Goal: Task Accomplishment & Management: Complete application form

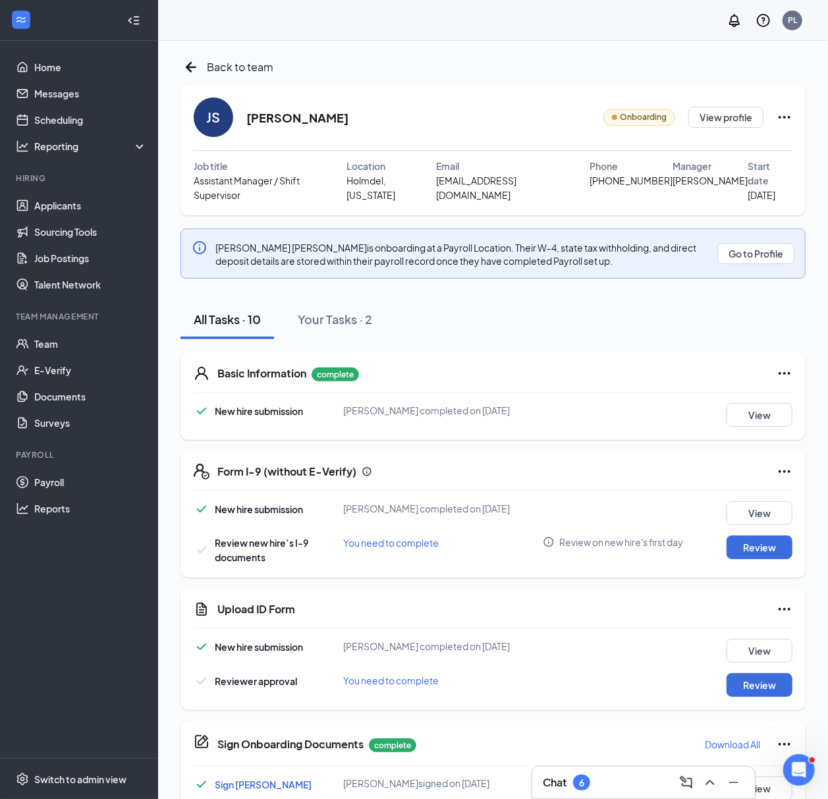
click at [275, 117] on h2 "[PERSON_NAME]" at bounding box center [297, 117] width 102 height 16
copy h2 "[PERSON_NAME]"
click at [446, 181] on span "[EMAIL_ADDRESS][DOMAIN_NAME]" at bounding box center [513, 187] width 154 height 29
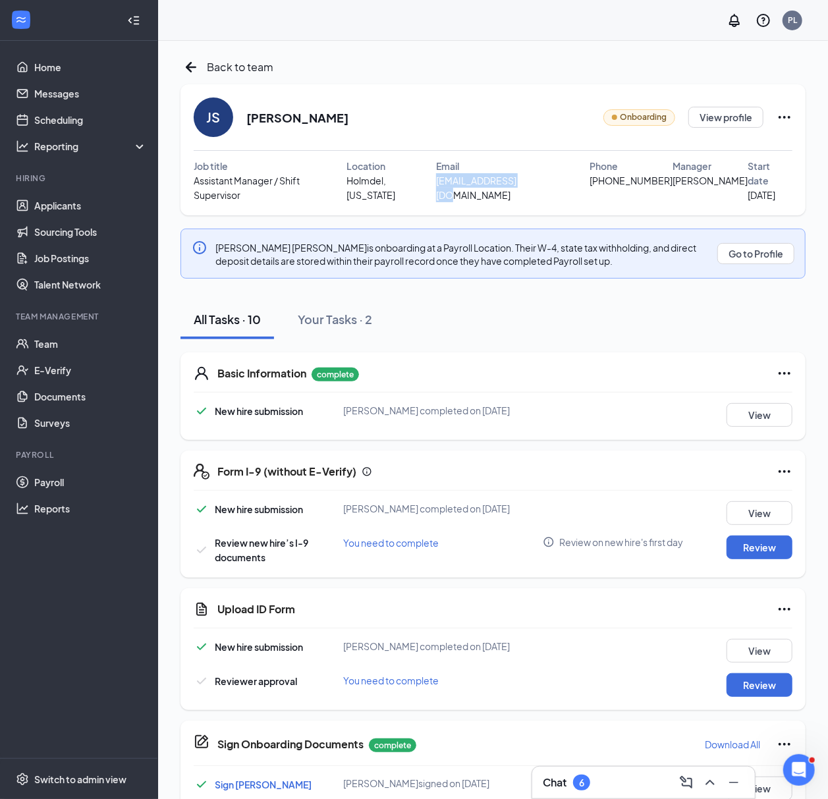
click at [446, 181] on span "juliansantiago3698@gmail.com" at bounding box center [513, 187] width 154 height 29
click at [494, 181] on span "juliansantiago3698@gmail.com" at bounding box center [513, 187] width 154 height 29
click at [502, 181] on span "juliansantiago3698@gmail.com" at bounding box center [513, 187] width 154 height 29
click at [567, 180] on span "juliansantiago3698@gmail.com" at bounding box center [513, 187] width 154 height 29
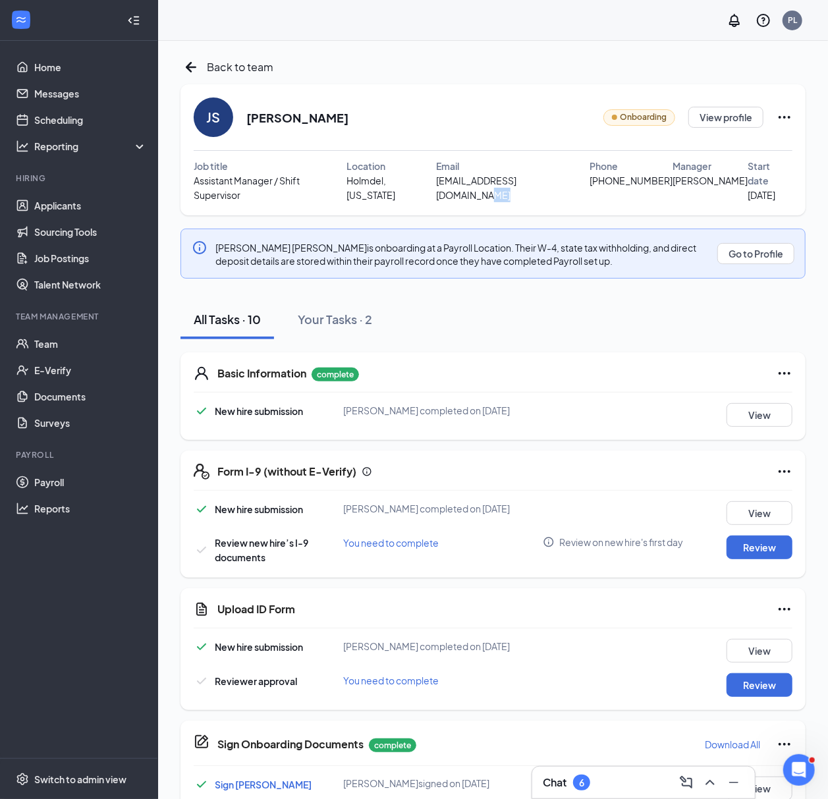
click at [567, 180] on span "juliansantiago3698@gmail.com" at bounding box center [513, 187] width 154 height 29
copy span "juliansantiago3698@gmail.com"
click at [620, 177] on span "(732) 515-0169" at bounding box center [631, 180] width 83 height 14
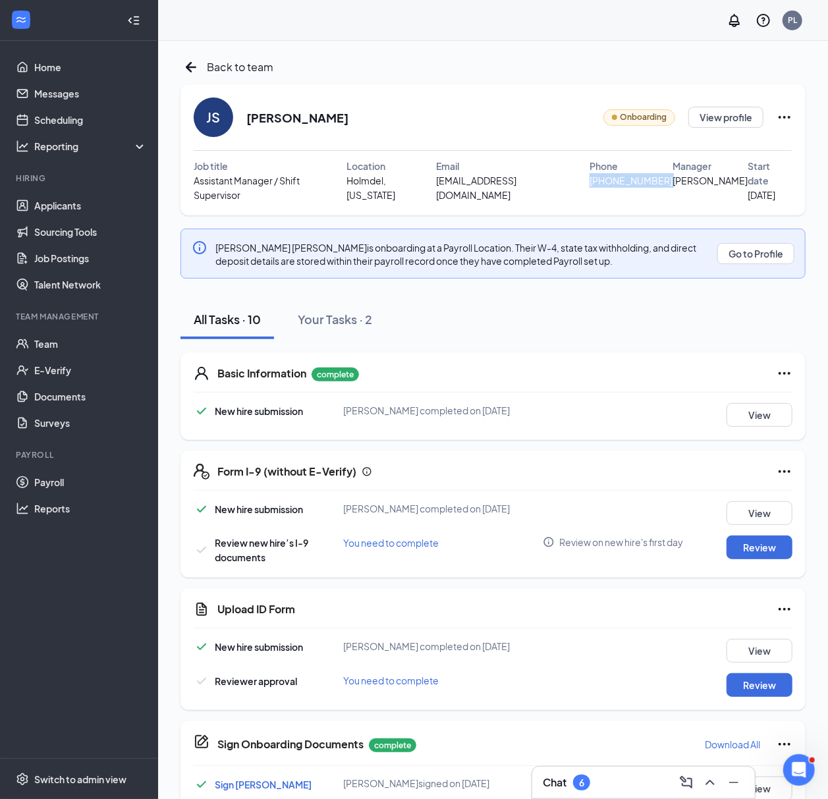
click at [620, 177] on span "(732) 515-0169" at bounding box center [631, 180] width 83 height 14
copy span "(732) 515-0169"
click at [192, 61] on icon "ArrowLeftNew" at bounding box center [191, 67] width 21 height 21
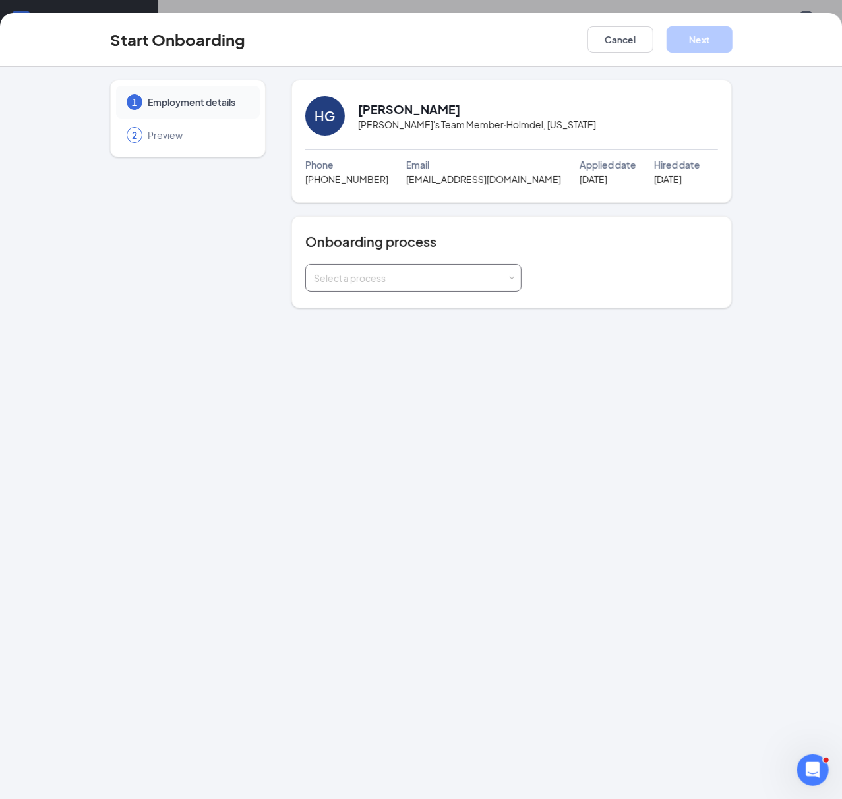
click at [457, 277] on div "Select a process" at bounding box center [410, 278] width 193 height 13
click at [451, 325] on span "General Onboarding Process_Minors" at bounding box center [390, 330] width 161 height 12
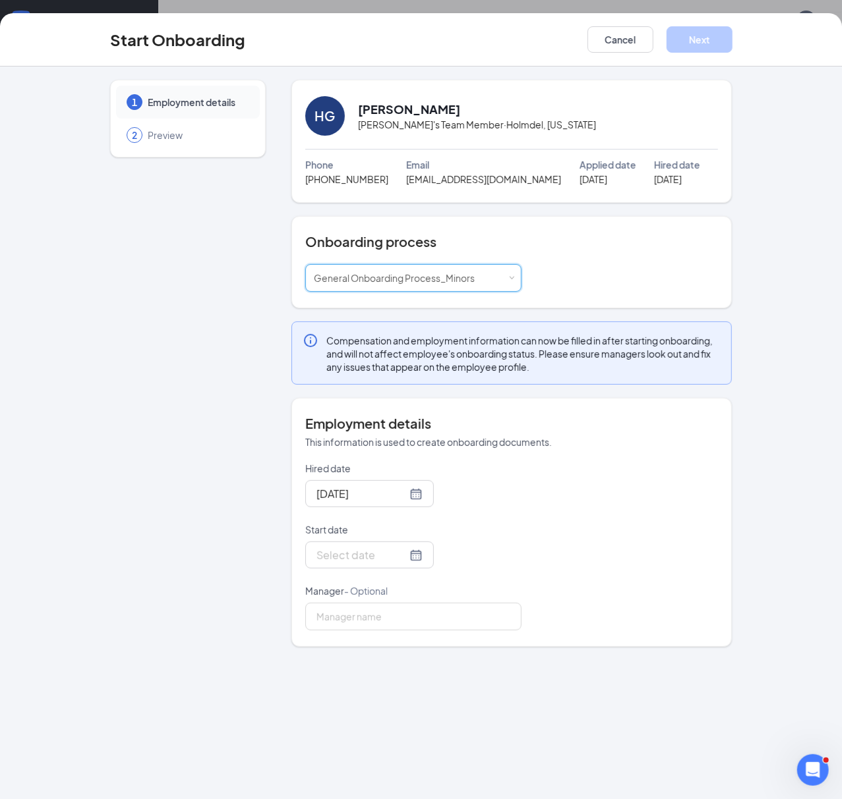
click at [557, 243] on h4 "Onboarding process" at bounding box center [511, 242] width 413 height 18
click at [573, 230] on div "Onboarding process Select a process General Onboarding Process_Minors" at bounding box center [511, 262] width 441 height 92
click at [407, 557] on div at bounding box center [369, 555] width 106 height 16
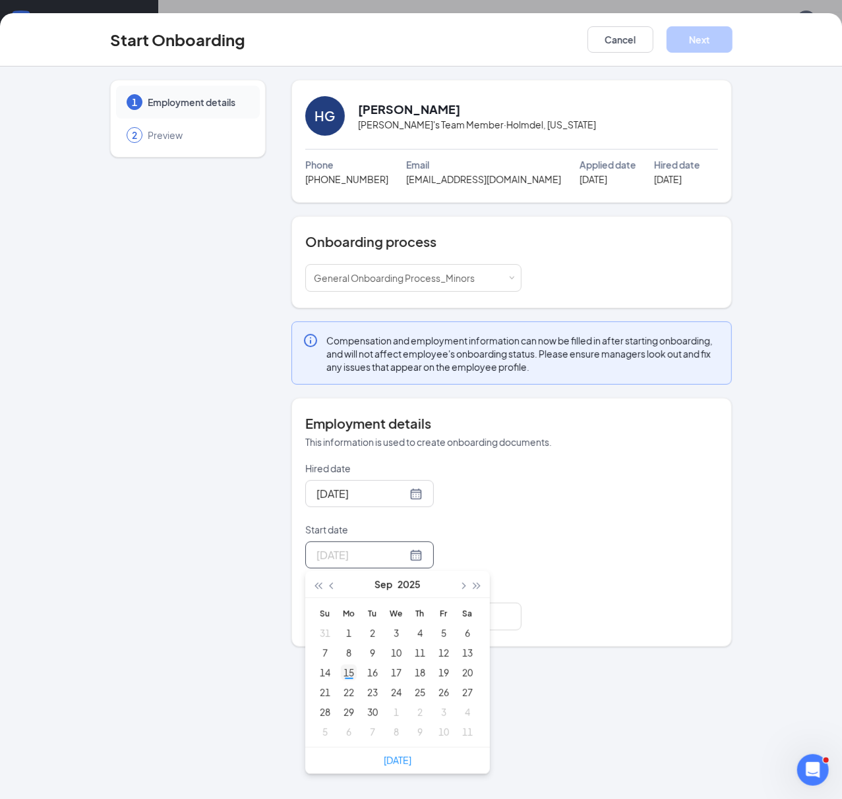
type input "Sep 15, 2025"
click at [349, 676] on div "15" at bounding box center [349, 673] width 16 height 16
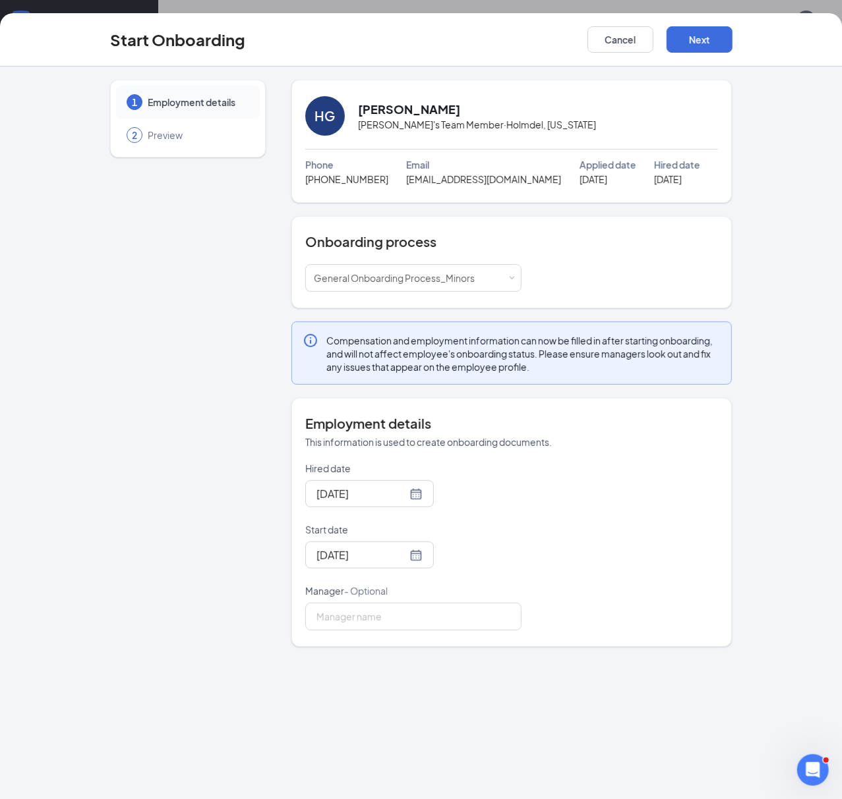
drag, startPoint x: 505, startPoint y: 507, endPoint x: 488, endPoint y: 589, distance: 84.1
click at [507, 507] on div "Sep 13, 2025" at bounding box center [413, 493] width 216 height 27
drag, startPoint x: 441, startPoint y: 618, endPoint x: 446, endPoint y: 628, distance: 10.9
click at [446, 621] on input "Manager - Optional" at bounding box center [413, 617] width 216 height 28
type input "Ashlye Ventura"
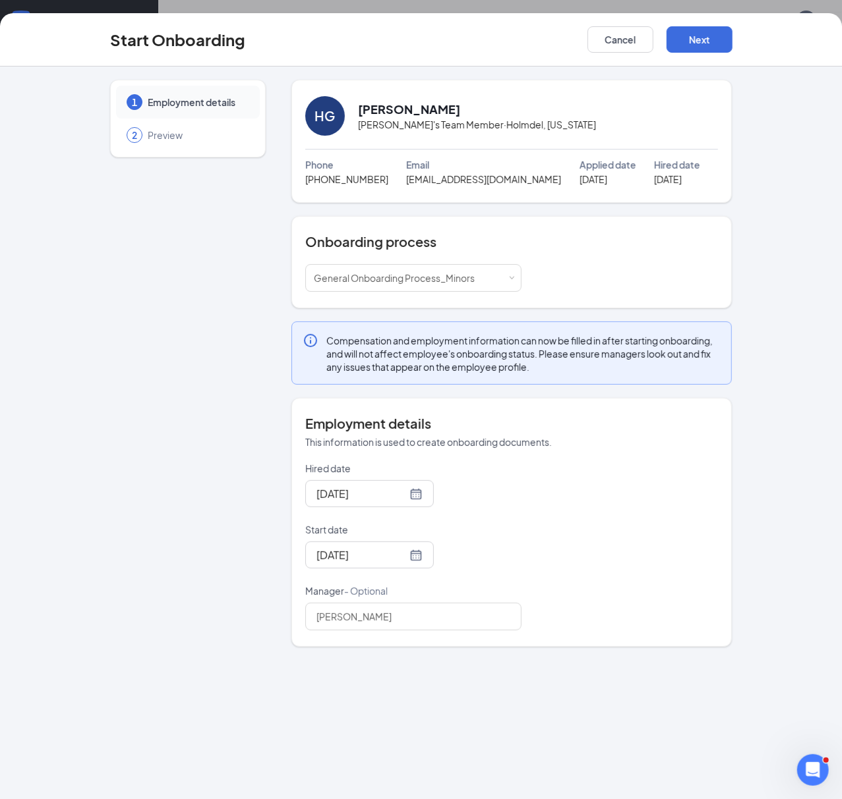
click at [529, 536] on div "Hired date Sep 13, 2025 Start date Sep 15, 2025 Sep 2025 Su Mo Tu We Th Fr Sa 3…" at bounding box center [511, 546] width 413 height 169
click at [401, 104] on h2 "[PERSON_NAME]" at bounding box center [409, 109] width 102 height 16
copy h2 "Hailey Geyer"
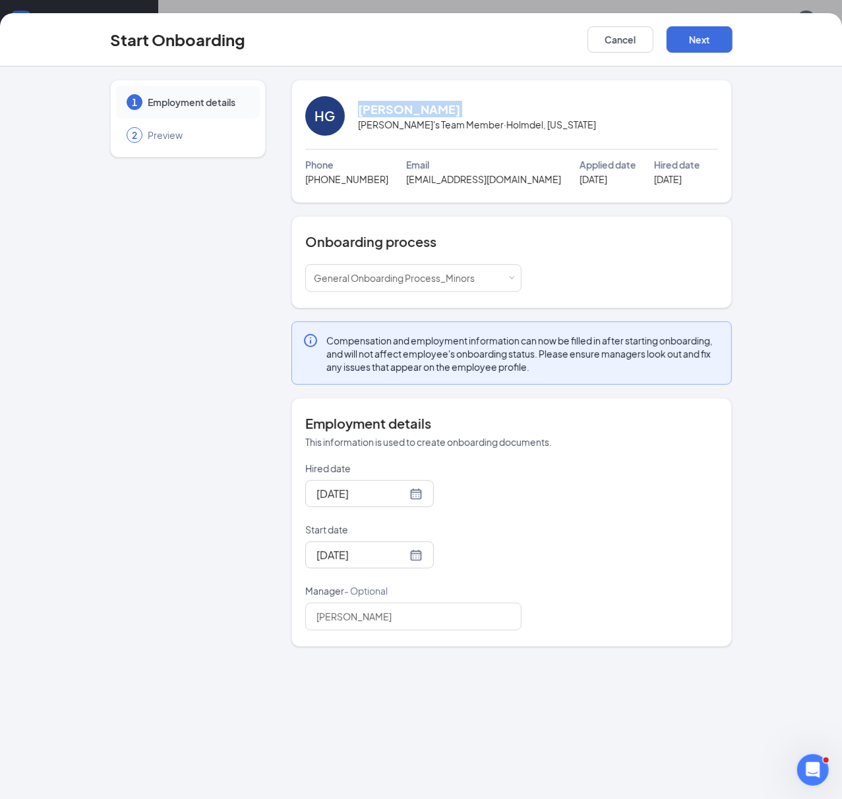
click at [322, 179] on span "(732) 284-7894" at bounding box center [346, 179] width 83 height 14
copy span "(732) 284-7894"
click at [491, 181] on span "geyerhailey12@gmail.com" at bounding box center [483, 179] width 155 height 14
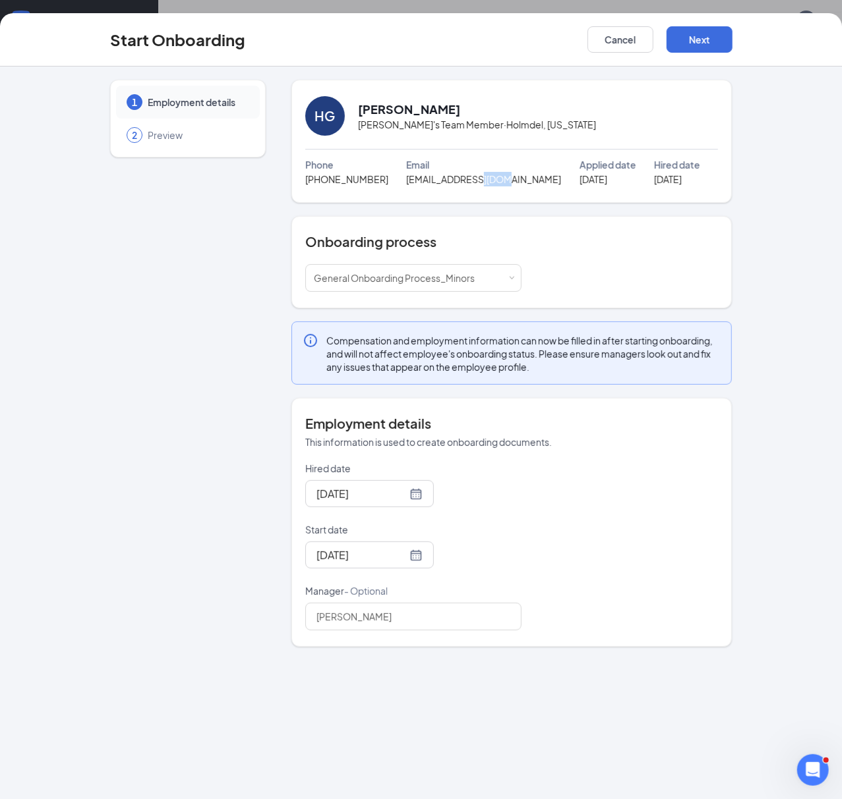
click at [491, 181] on span "geyerhailey12@gmail.com" at bounding box center [483, 179] width 155 height 14
copy span "geyerhailey12@gmail.com"
click at [717, 40] on button "Next" at bounding box center [699, 39] width 66 height 26
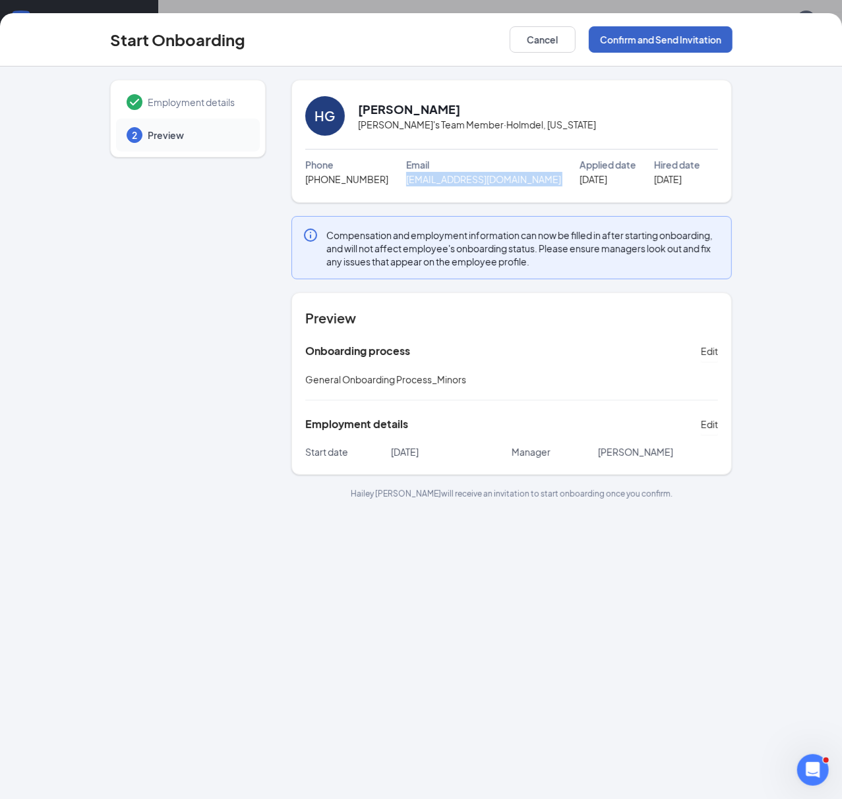
click at [707, 30] on button "Confirm and Send Invitation" at bounding box center [661, 39] width 144 height 26
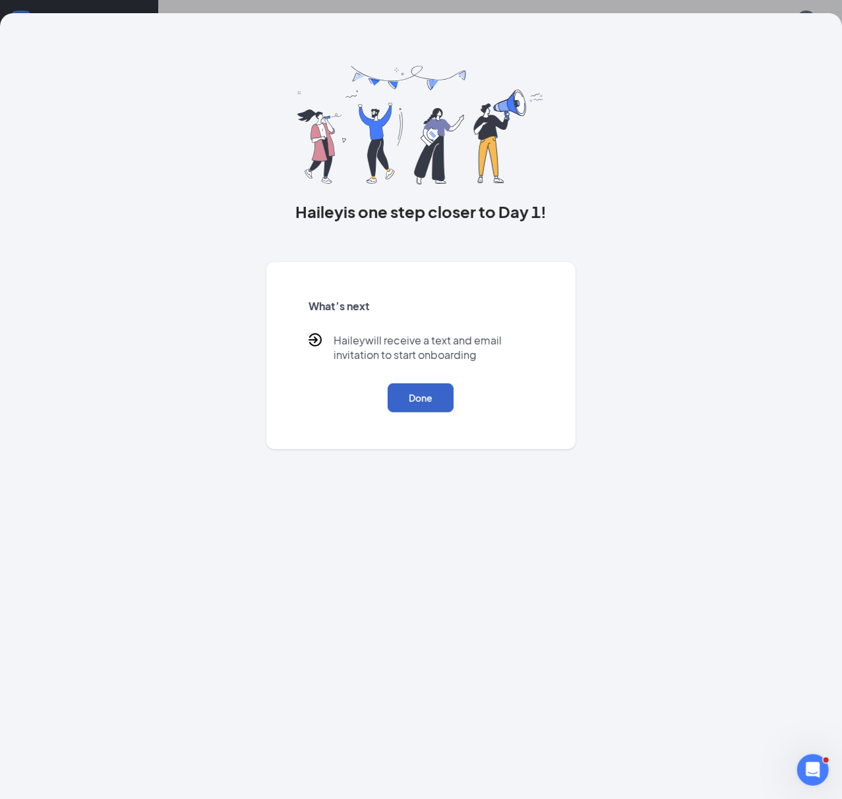
click at [422, 402] on button "Done" at bounding box center [421, 398] width 66 height 29
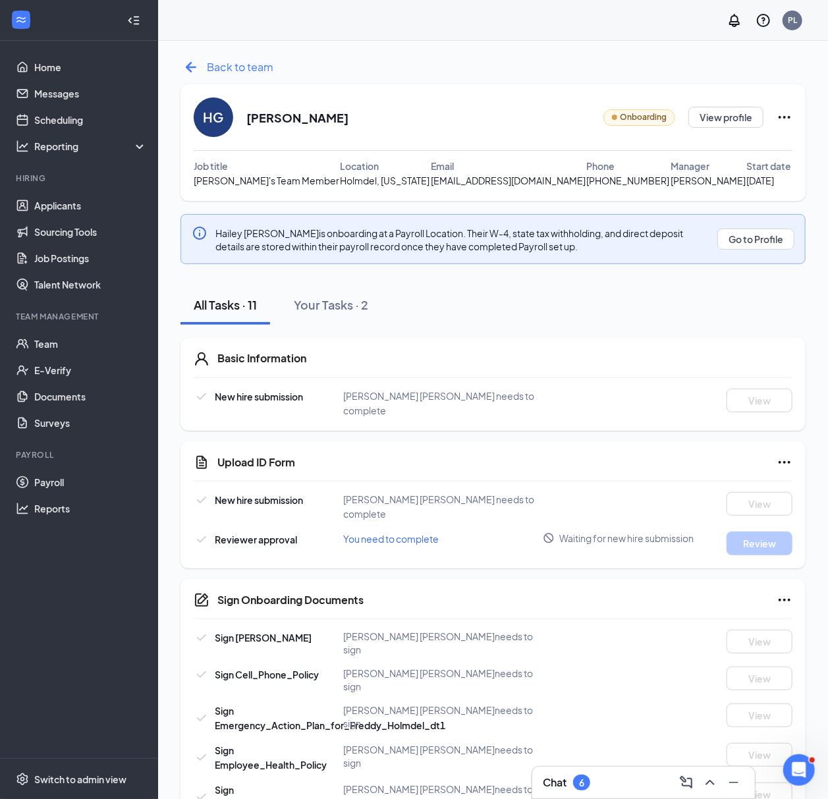
click at [190, 64] on icon "ArrowLeftNew" at bounding box center [191, 67] width 11 height 11
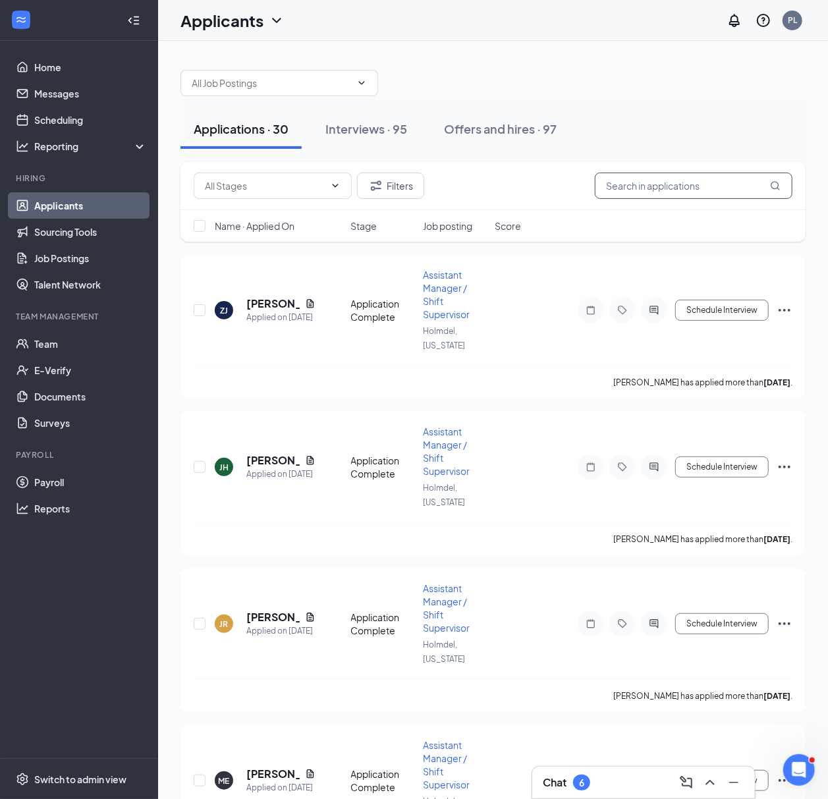
click at [647, 186] on input "text" at bounding box center [694, 186] width 198 height 26
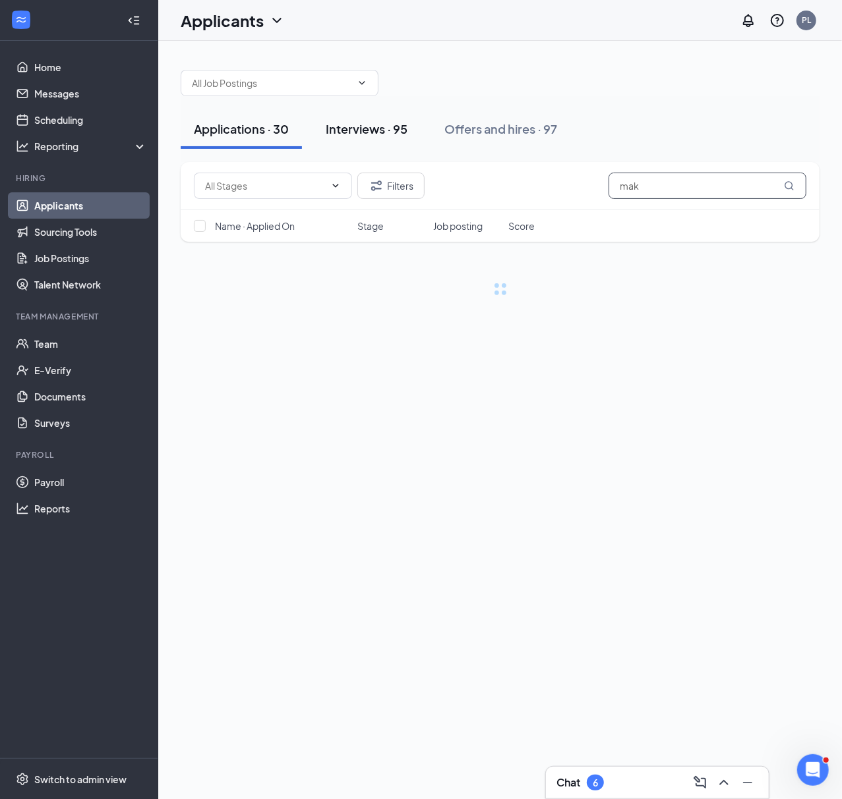
type input "mak"
click at [383, 132] on div "Interviews · 95" at bounding box center [367, 129] width 82 height 16
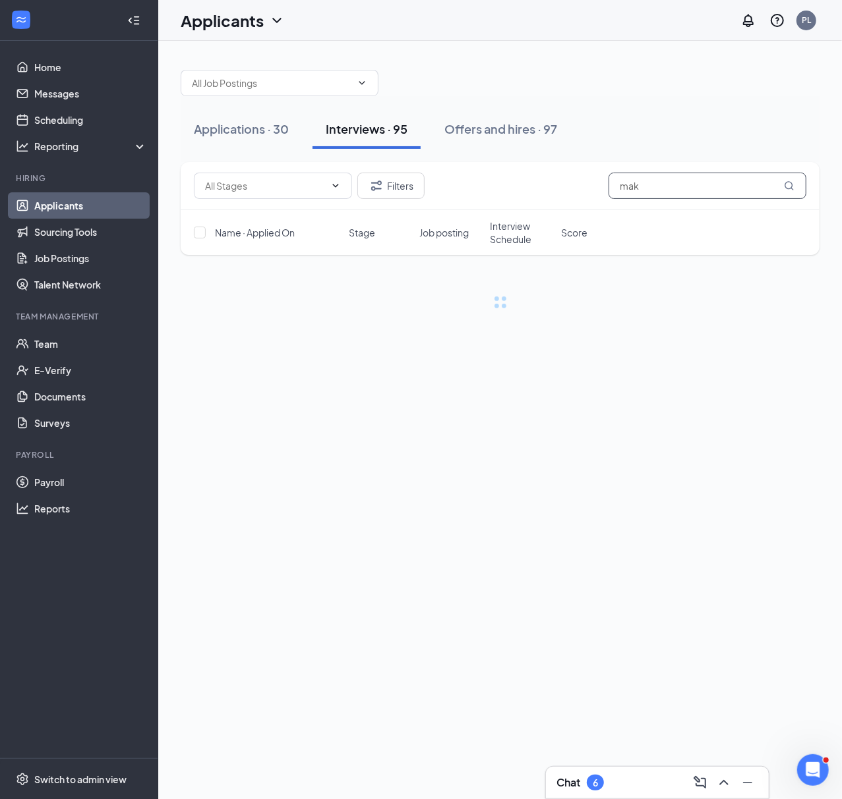
click at [680, 188] on input "mak" at bounding box center [707, 186] width 198 height 26
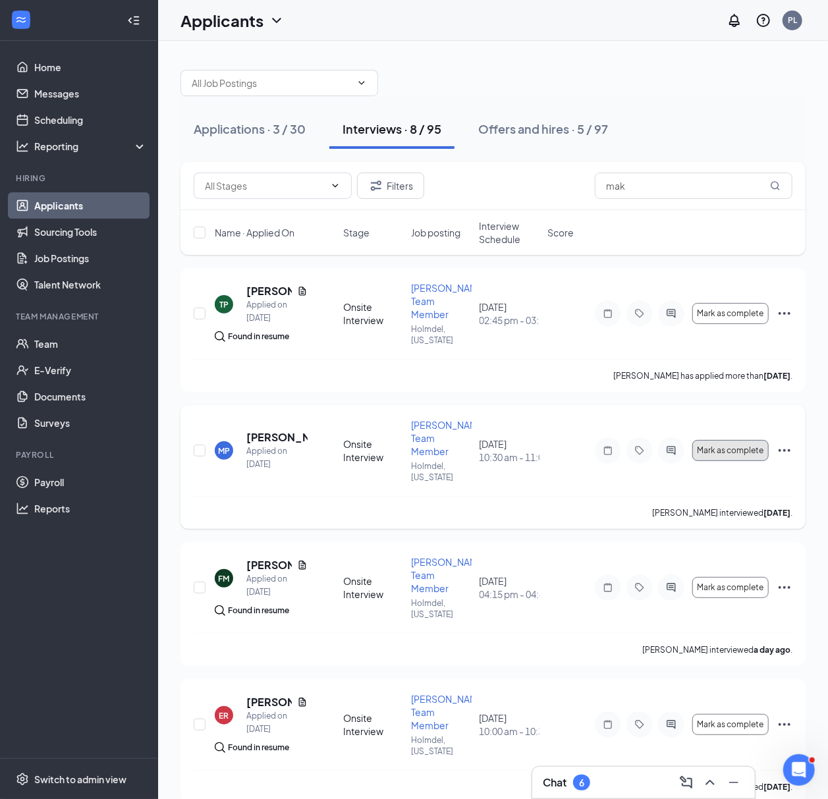
click at [736, 455] on span "Mark as complete" at bounding box center [731, 450] width 67 height 9
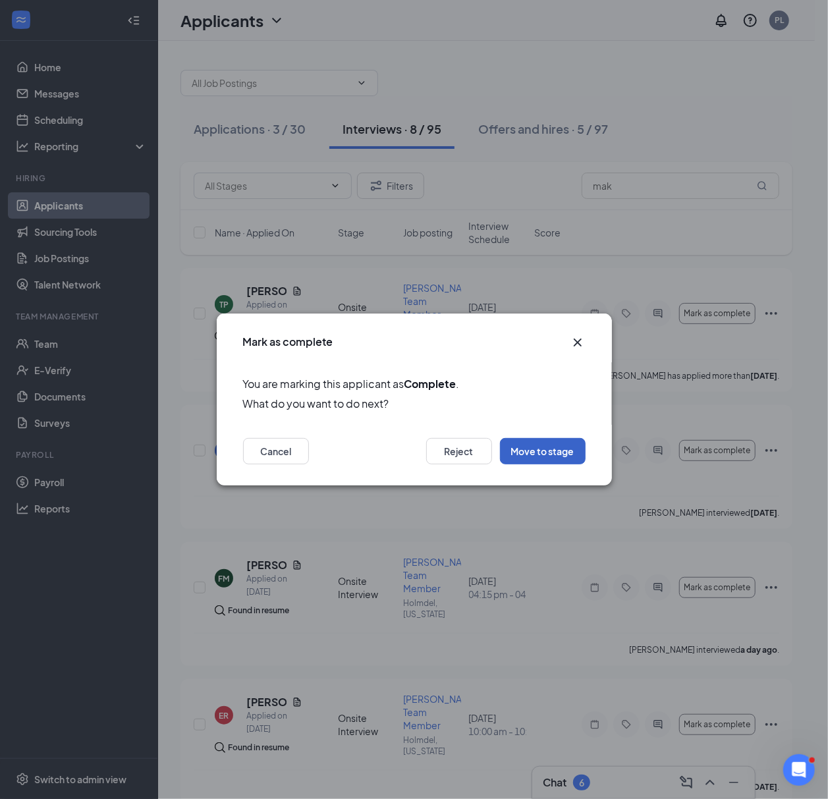
click at [533, 444] on button "Move to stage" at bounding box center [543, 451] width 86 height 26
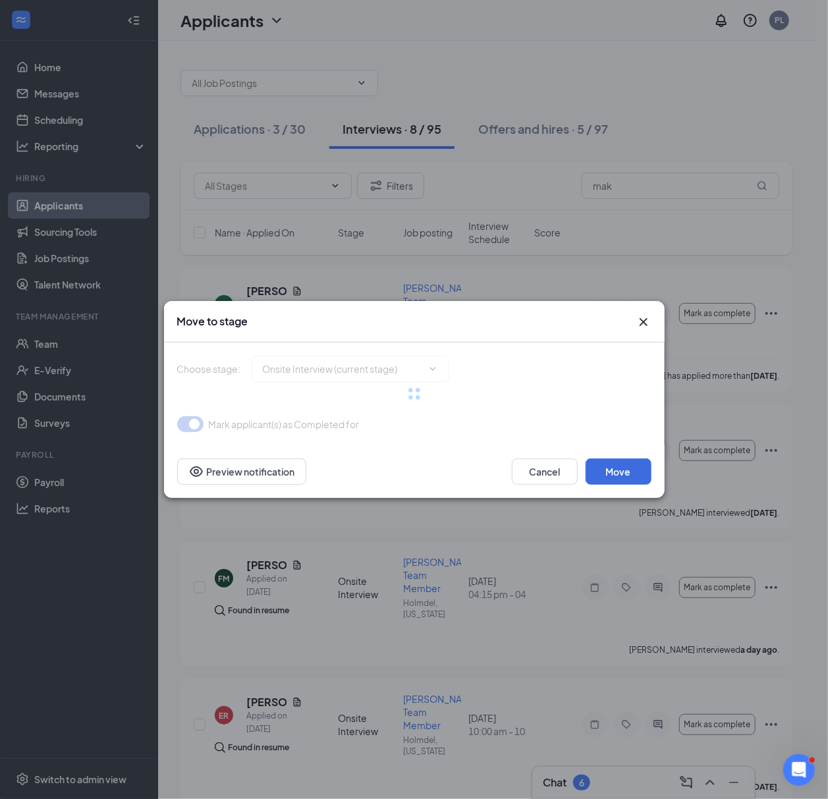
type input "Hiring Complete (final stage)"
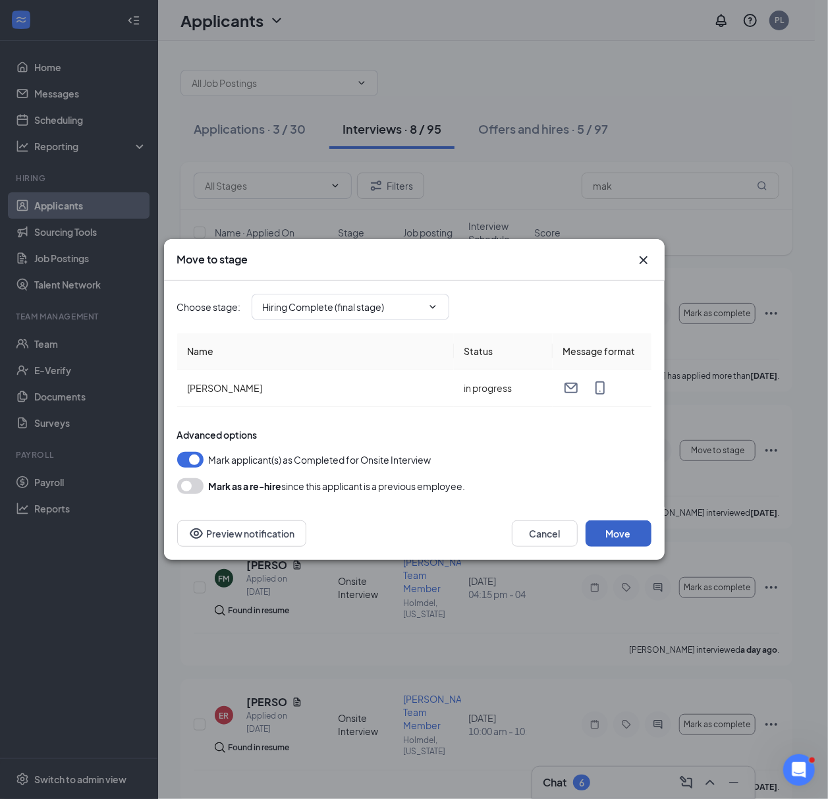
click at [645, 527] on button "Move" at bounding box center [619, 534] width 66 height 26
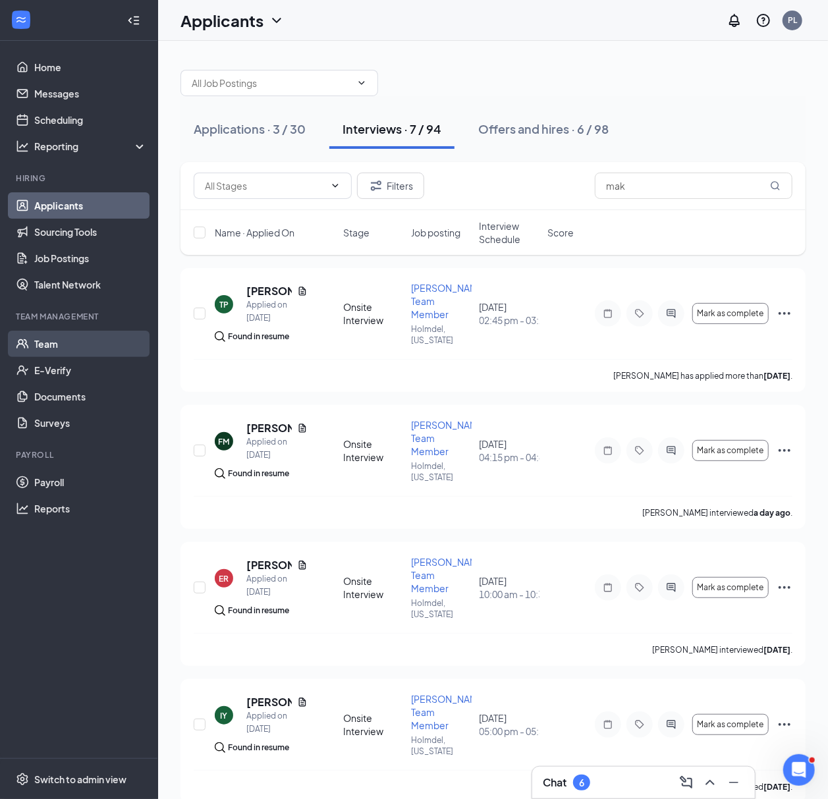
click at [53, 335] on link "Team" at bounding box center [90, 344] width 113 height 26
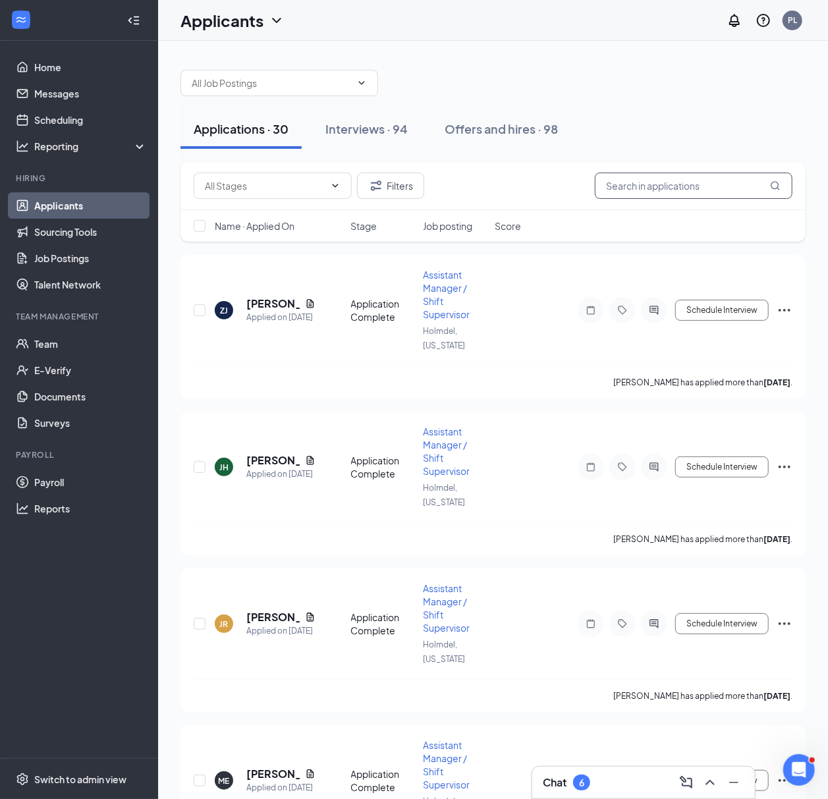
click at [674, 181] on input "text" at bounding box center [694, 186] width 198 height 26
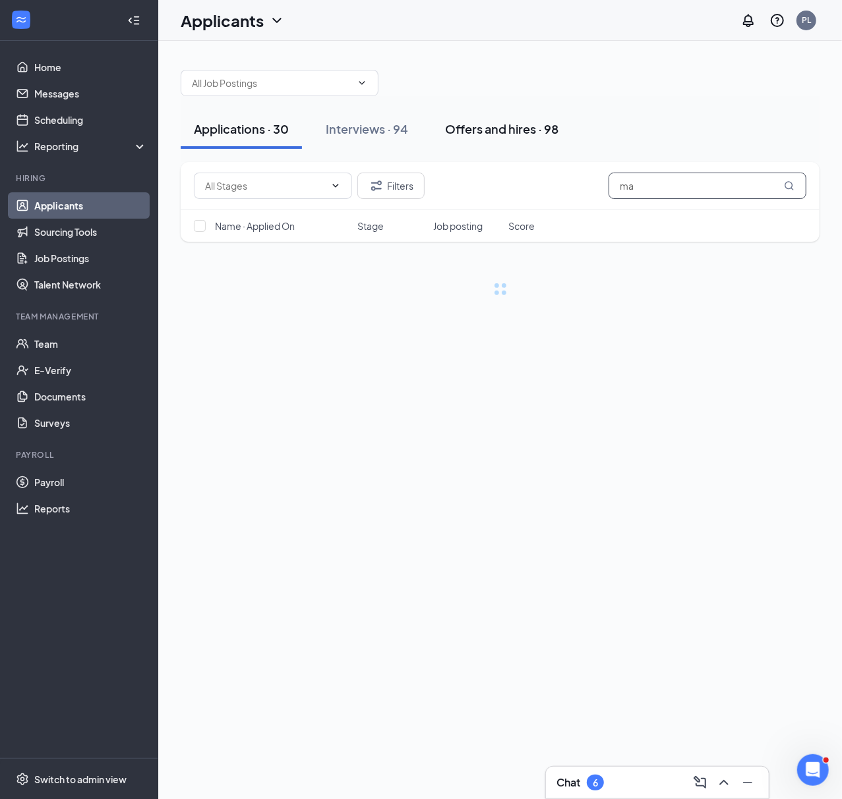
type input "ma"
click at [515, 125] on div "Offers and hires · 98" at bounding box center [501, 129] width 113 height 16
click at [638, 188] on input "ma" at bounding box center [707, 186] width 198 height 26
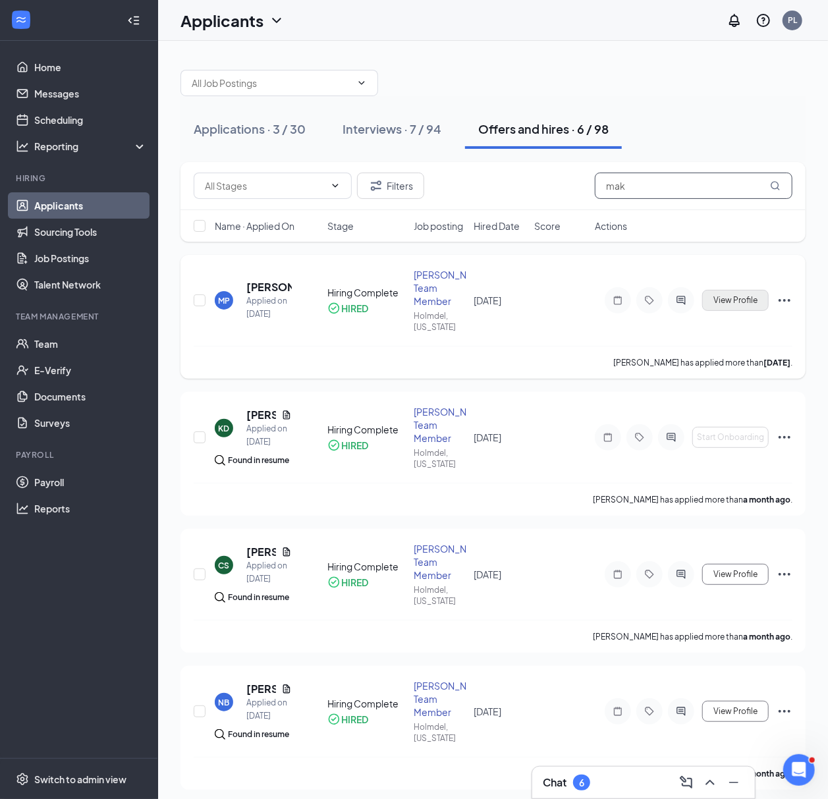
type input "mak"
click at [718, 295] on button "View Profile" at bounding box center [736, 300] width 67 height 21
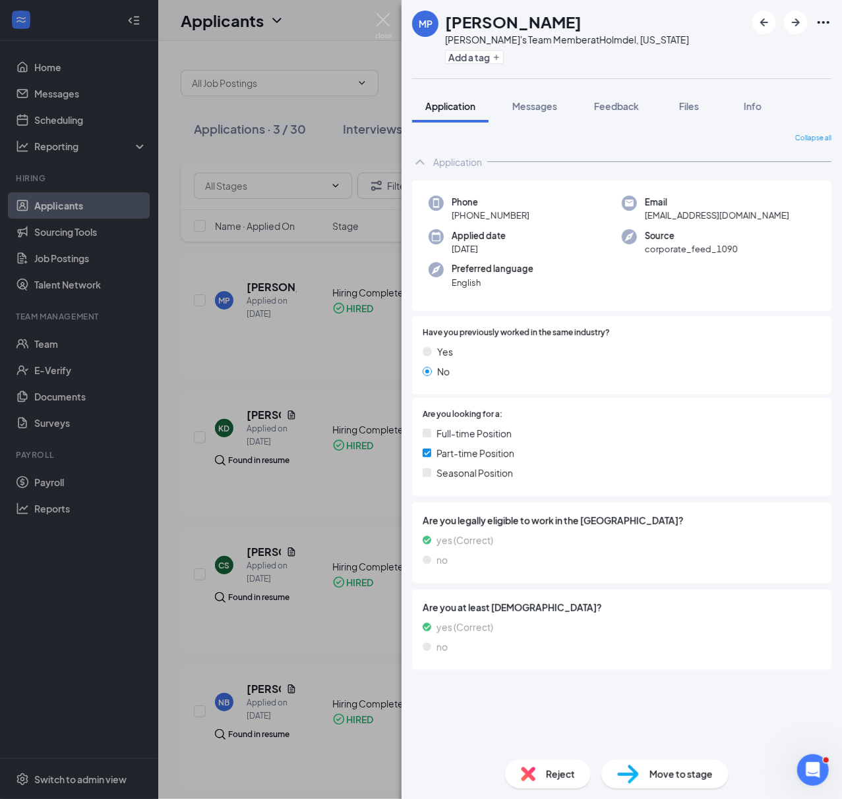
click at [511, 29] on h1 "Makayla Philips" at bounding box center [513, 22] width 136 height 22
copy h1 "Makayla Philips"
click at [513, 217] on span "+1 (908) 636-4508" at bounding box center [490, 215] width 78 height 13
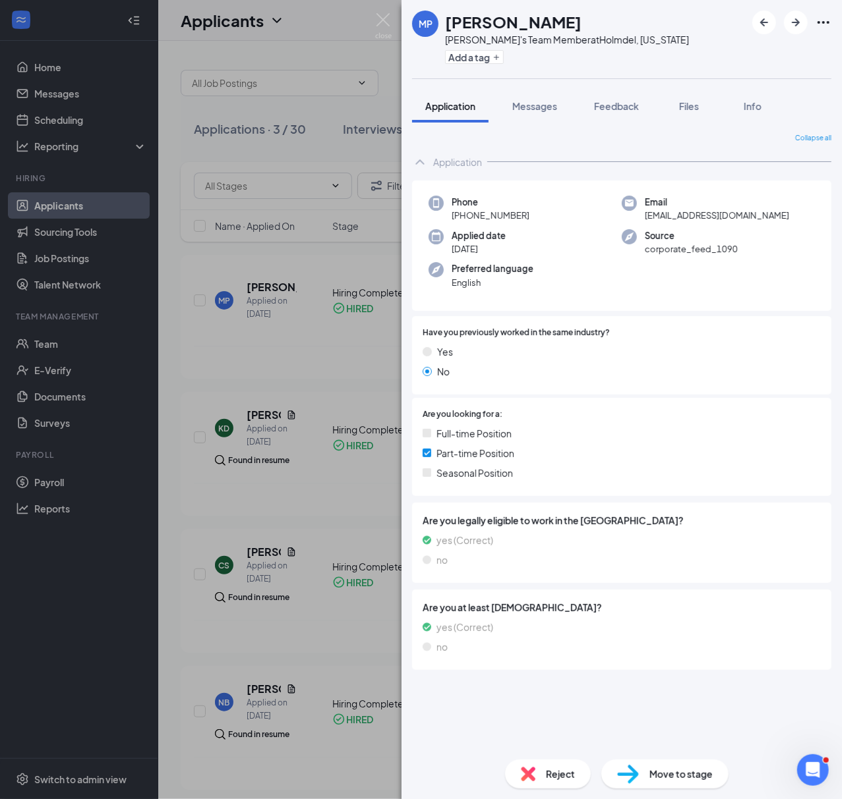
click at [513, 217] on span "+1 (908) 636-4508" at bounding box center [490, 215] width 78 height 13
copy span "+1 (908) 636-4508"
click at [734, 219] on span "kgerlach1228@gmail.com" at bounding box center [717, 215] width 144 height 13
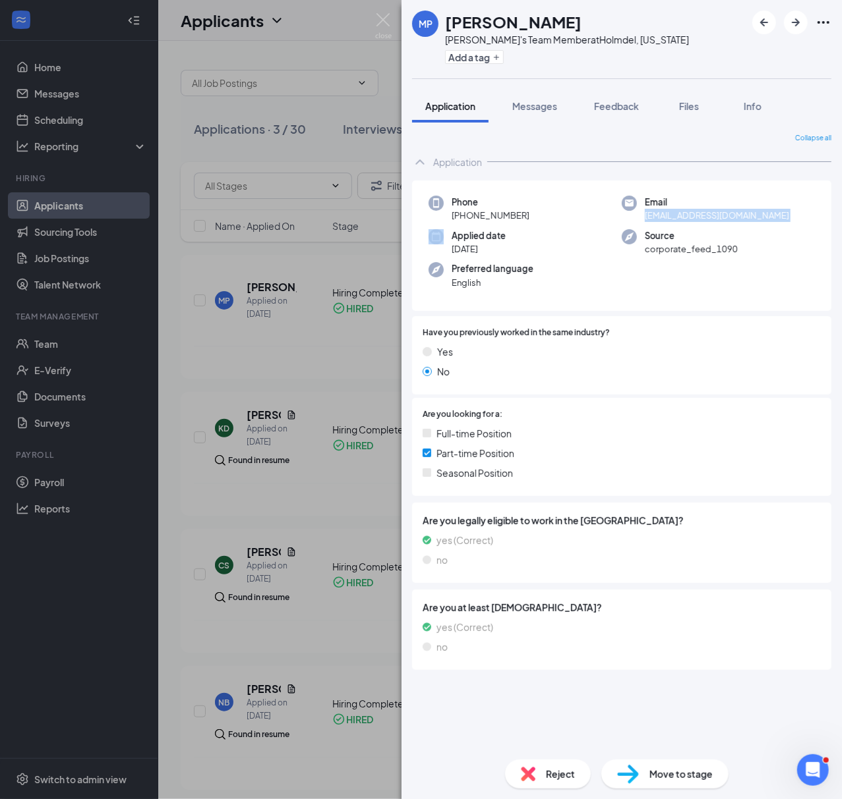
click at [734, 219] on span "kgerlach1228@gmail.com" at bounding box center [717, 215] width 144 height 13
copy span "kgerlach1228@gmail.com"
click at [310, 364] on div "MP Makayla Philips Freddy's Team Member at Holmdel, New Jersey Add a tag Applic…" at bounding box center [421, 399] width 842 height 799
click at [299, 266] on div "MP Makayla Philips Freddy's Team Member at Holmdel, New Jersey Add a tag Applic…" at bounding box center [421, 399] width 842 height 799
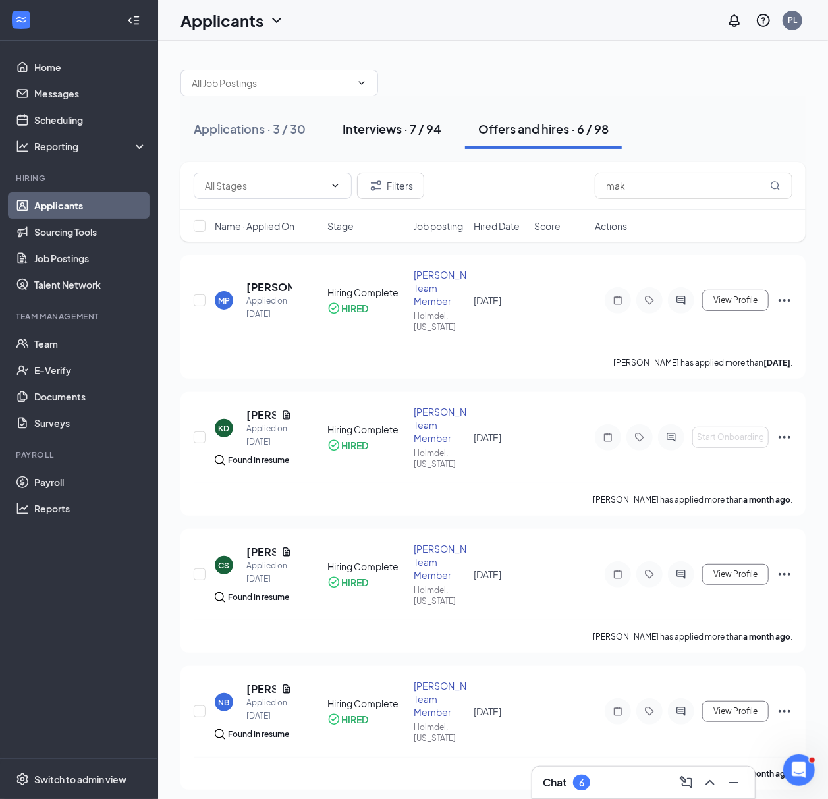
click at [361, 133] on div "Interviews · 7 / 94" at bounding box center [392, 129] width 99 height 16
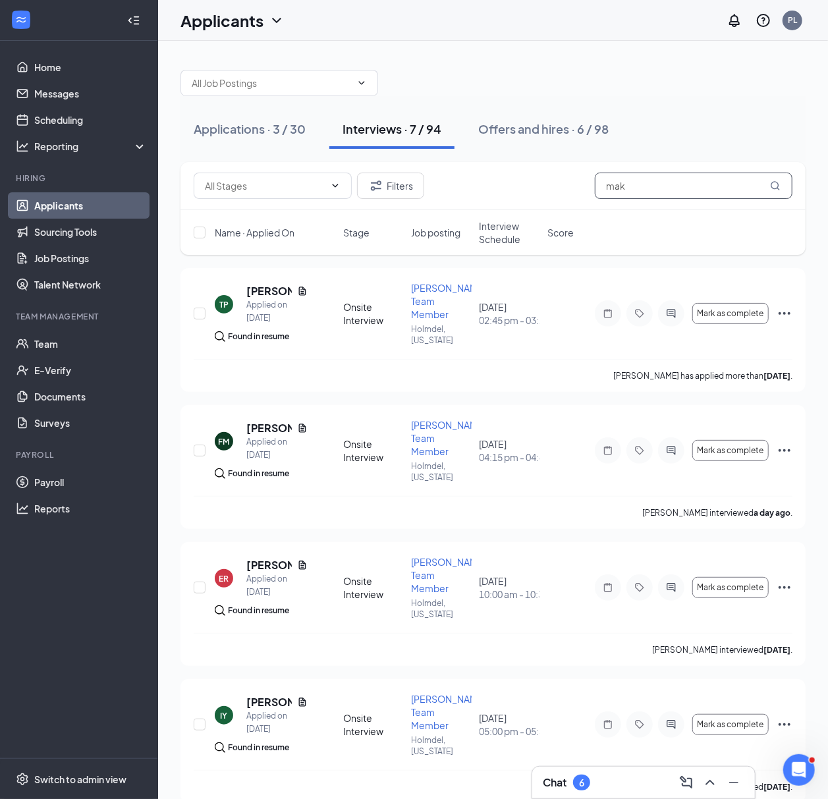
click at [660, 196] on input "mak" at bounding box center [694, 186] width 198 height 26
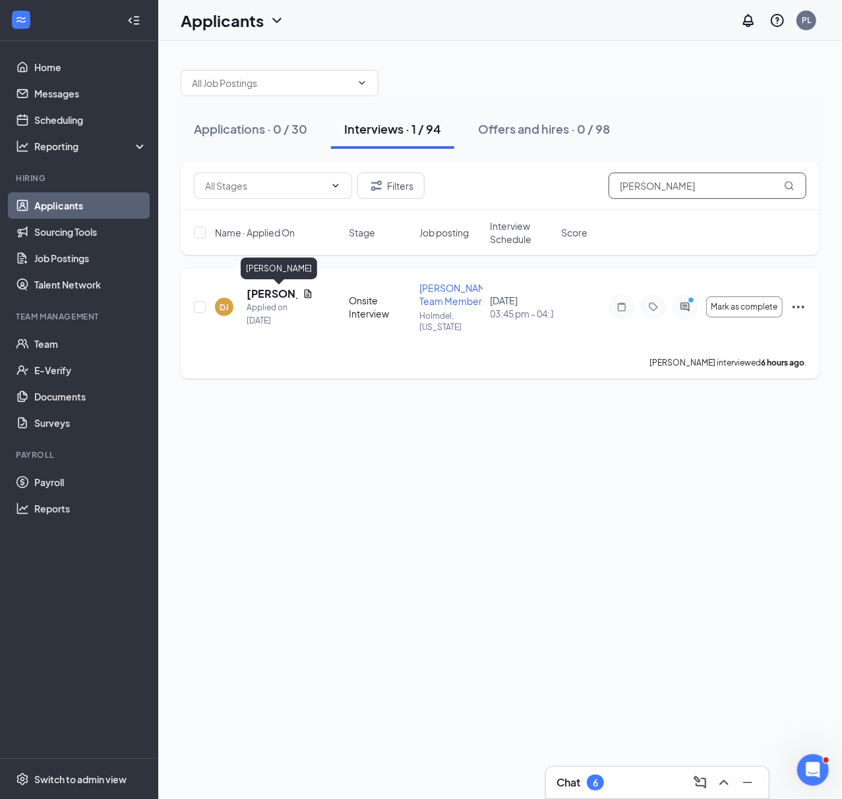
type input "dyan"
click at [254, 288] on h5 "[PERSON_NAME]" at bounding box center [271, 294] width 51 height 14
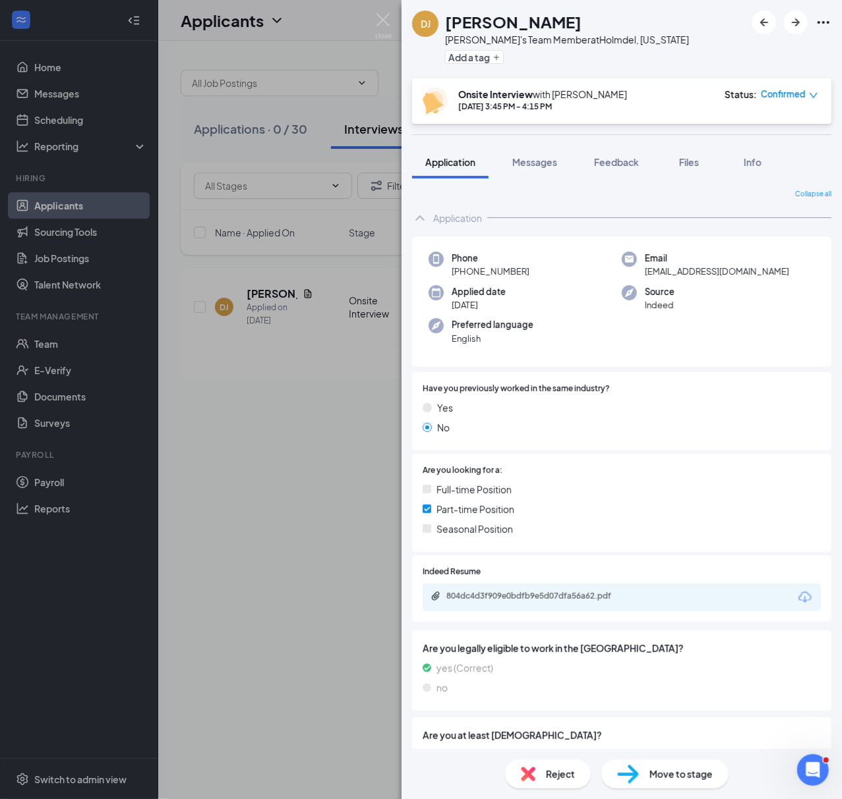
click at [488, 9] on div "DJ Dyani Jackson Freddy's Team Member at Holmdel, New Jersey Add a tag" at bounding box center [621, 39] width 440 height 78
click at [491, 26] on h1 "[PERSON_NAME]" at bounding box center [513, 22] width 136 height 22
copy h1 "[PERSON_NAME]"
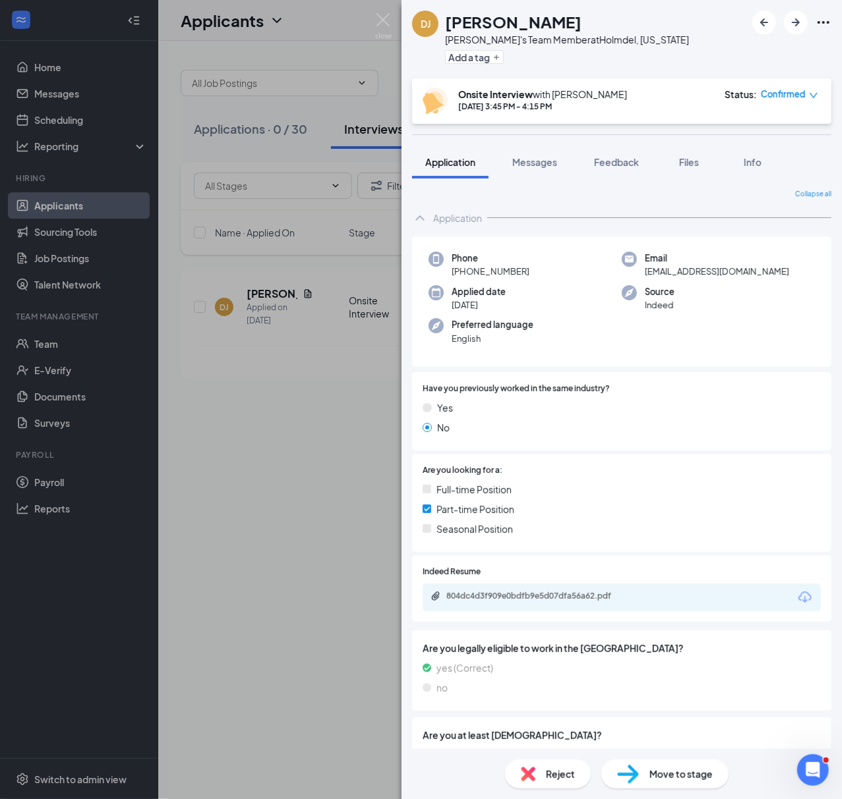
click at [494, 270] on span "+1 (732) 676-3223" at bounding box center [490, 271] width 78 height 13
copy span "+1 (732) 676-3223"
click at [692, 274] on span "[EMAIL_ADDRESS][DOMAIN_NAME]" at bounding box center [717, 271] width 144 height 13
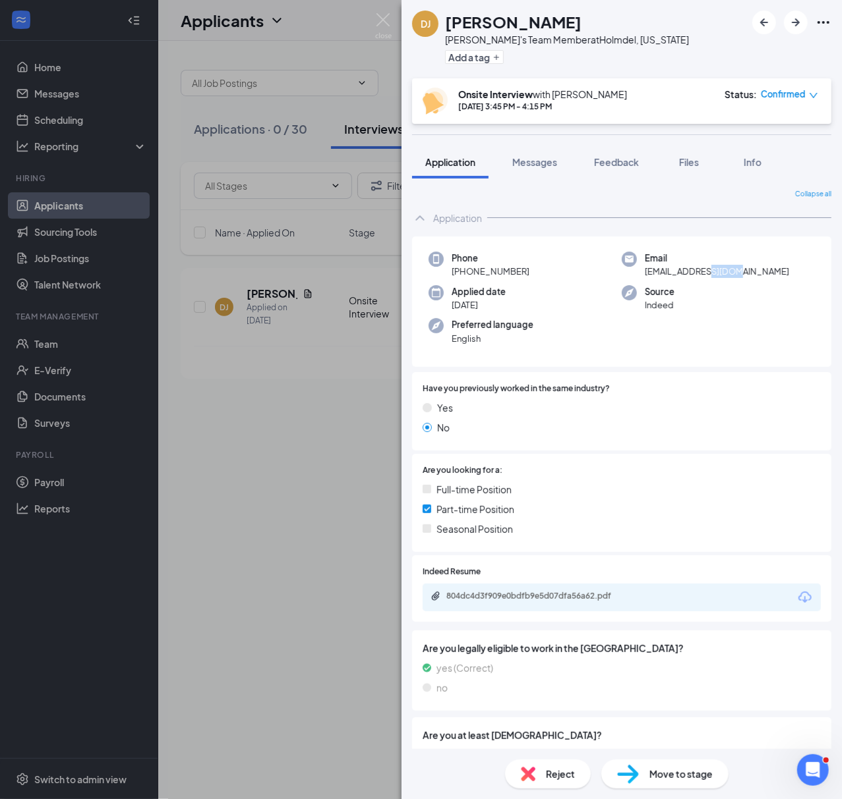
click at [692, 274] on span "[EMAIL_ADDRESS][DOMAIN_NAME]" at bounding box center [717, 271] width 144 height 13
copy span "[EMAIL_ADDRESS][DOMAIN_NAME]"
click at [309, 401] on div "DJ Dyani Jackson Freddy's Team Member at Holmdel, New Jersey Add a tag Onsite I…" at bounding box center [421, 399] width 842 height 799
click at [235, 357] on div "DJ Dyani Jackson Freddy's Team Member at Holmdel, New Jersey Add a tag Onsite I…" at bounding box center [421, 399] width 842 height 799
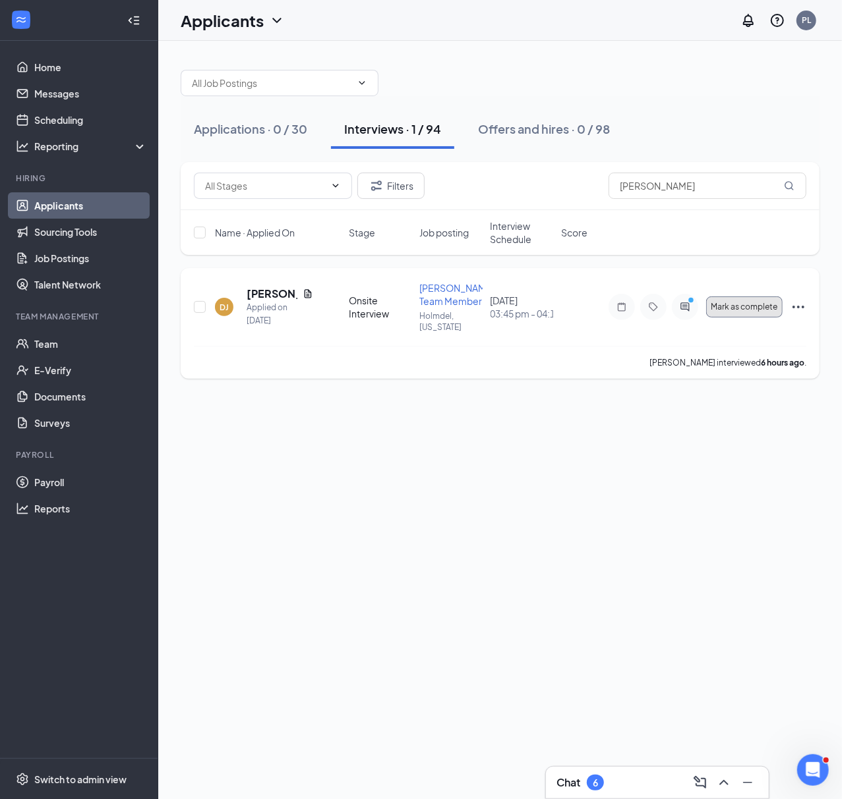
click at [753, 312] on span "Mark as complete" at bounding box center [744, 306] width 67 height 9
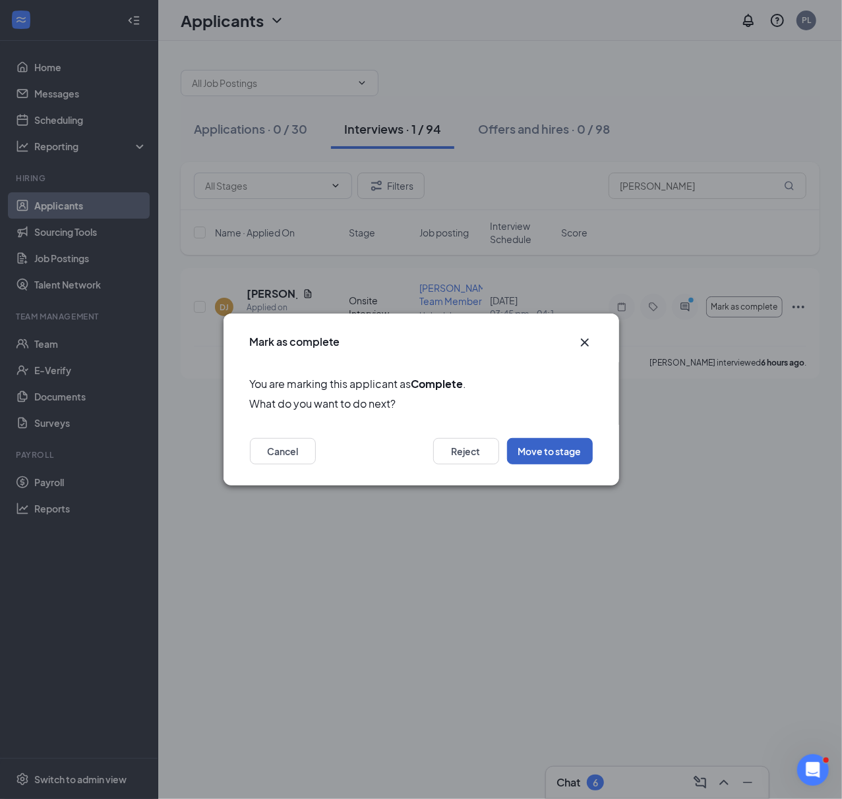
click at [554, 457] on button "Move to stage" at bounding box center [550, 451] width 86 height 26
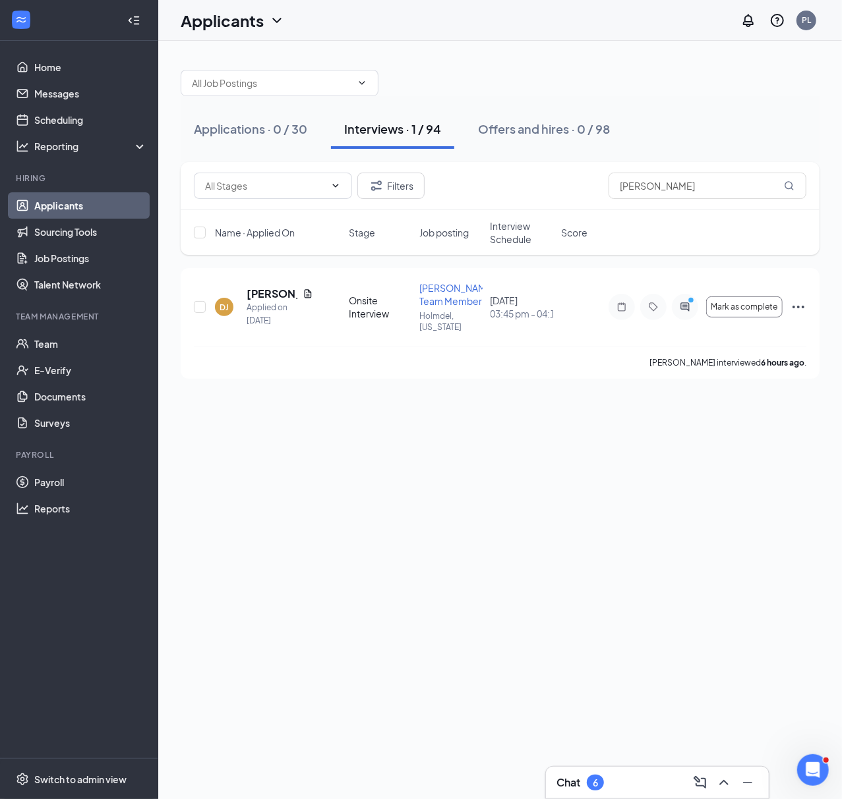
type input "Hiring Complete (final stage)"
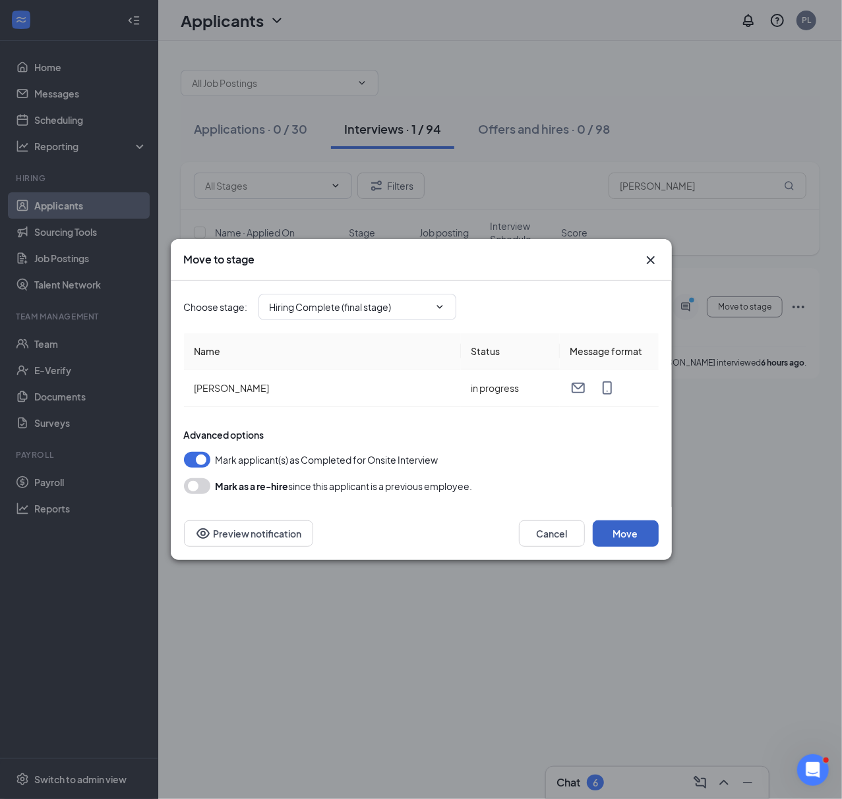
click at [633, 538] on button "Move" at bounding box center [625, 534] width 66 height 26
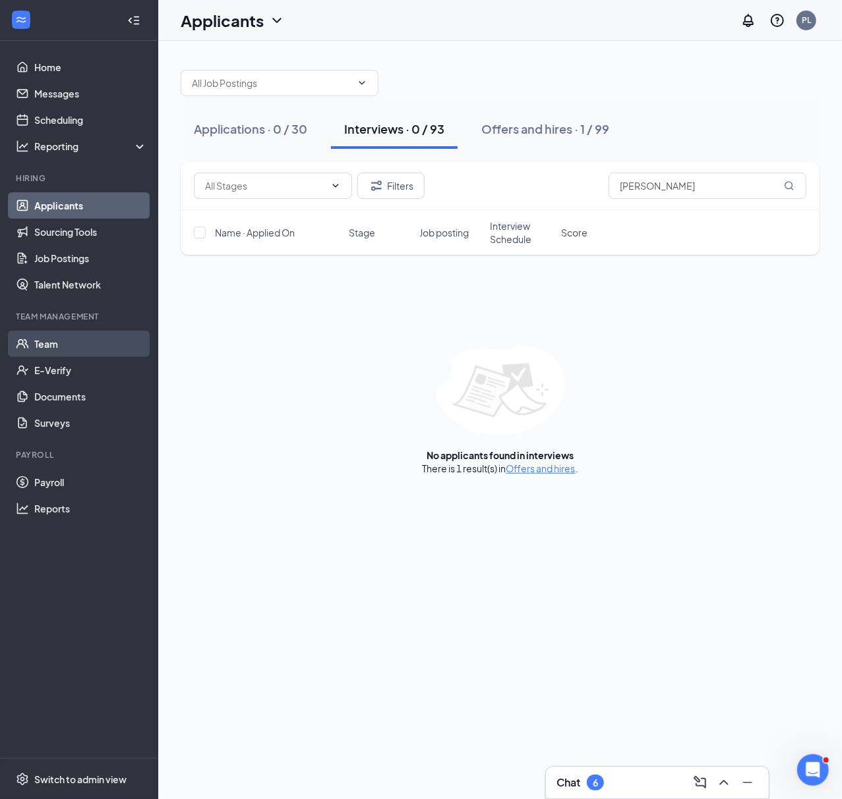
click at [43, 340] on link "Team" at bounding box center [90, 344] width 113 height 26
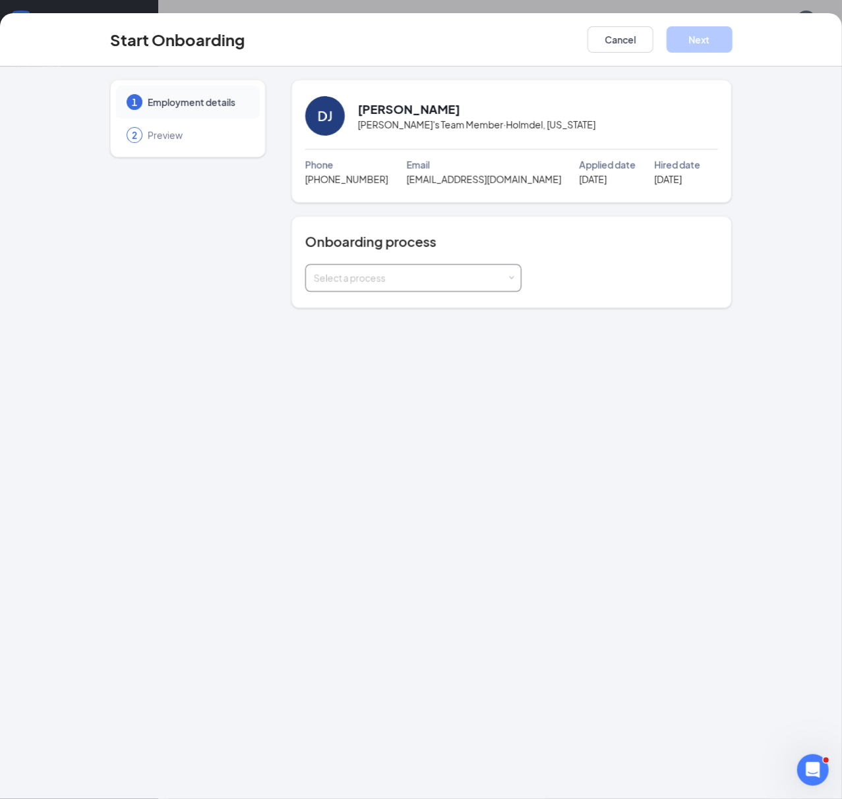
click at [327, 286] on div "Select a process" at bounding box center [413, 278] width 199 height 26
click at [381, 325] on span "General Onboarding Process_Minors" at bounding box center [390, 330] width 161 height 12
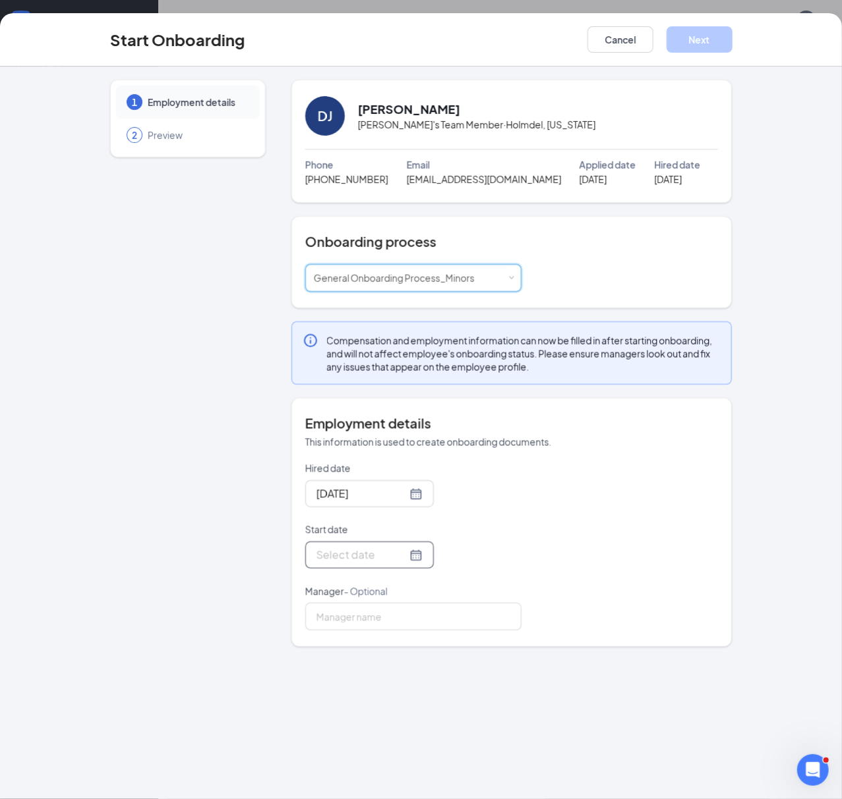
click at [385, 563] on input "Start date" at bounding box center [361, 555] width 90 height 16
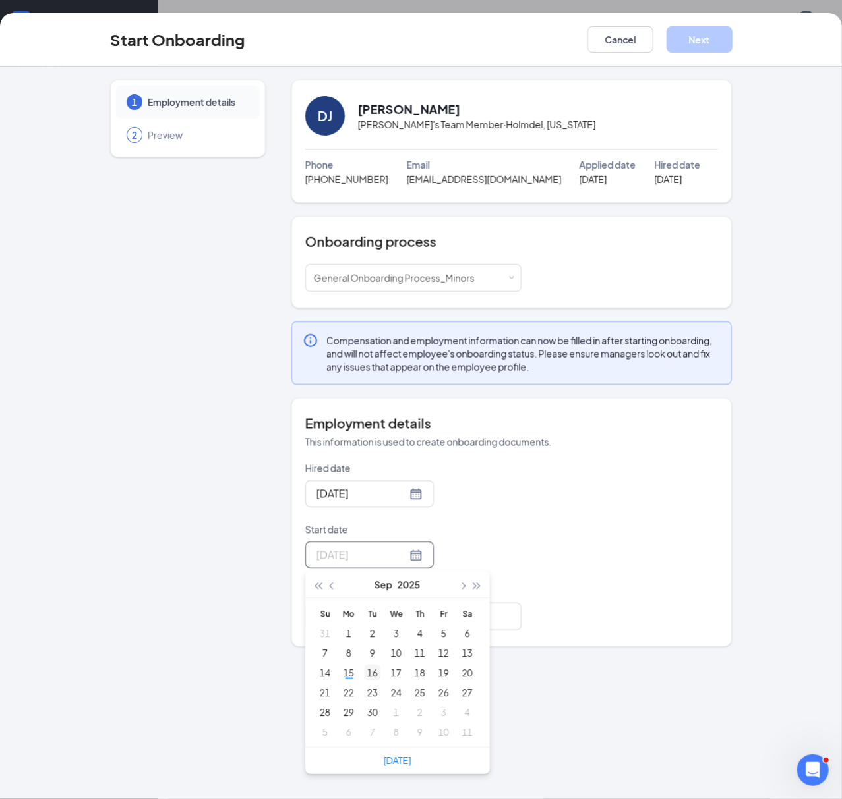
type input "[DATE]"
drag, startPoint x: 372, startPoint y: 676, endPoint x: 378, endPoint y: 668, distance: 9.4
click at [372, 676] on div "16" at bounding box center [372, 673] width 16 height 16
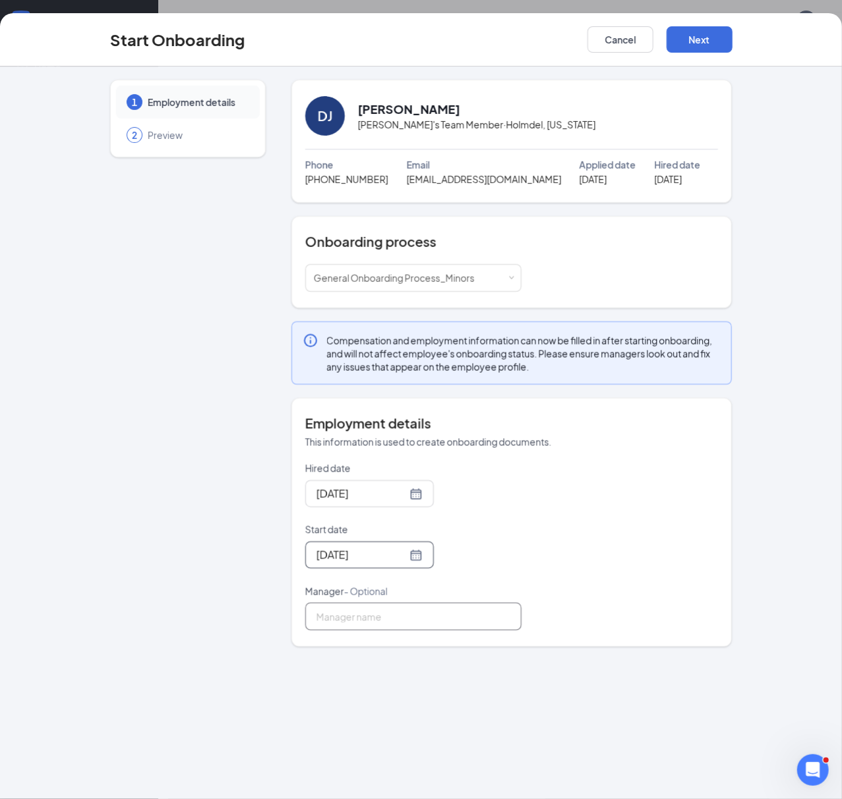
click at [413, 623] on input "Manager - Optional" at bounding box center [413, 617] width 216 height 28
type input "[PERSON_NAME]"
drag, startPoint x: 523, startPoint y: 509, endPoint x: 538, endPoint y: 432, distance: 78.7
click at [523, 509] on div "Hired date [DATE] Start date [DATE] [DATE] Su Mo Tu We Th Fr Sa 31 1 2 3 4 5 6 …" at bounding box center [511, 546] width 413 height 169
click at [709, 55] on div "Start Onboarding Cancel Next" at bounding box center [421, 39] width 842 height 53
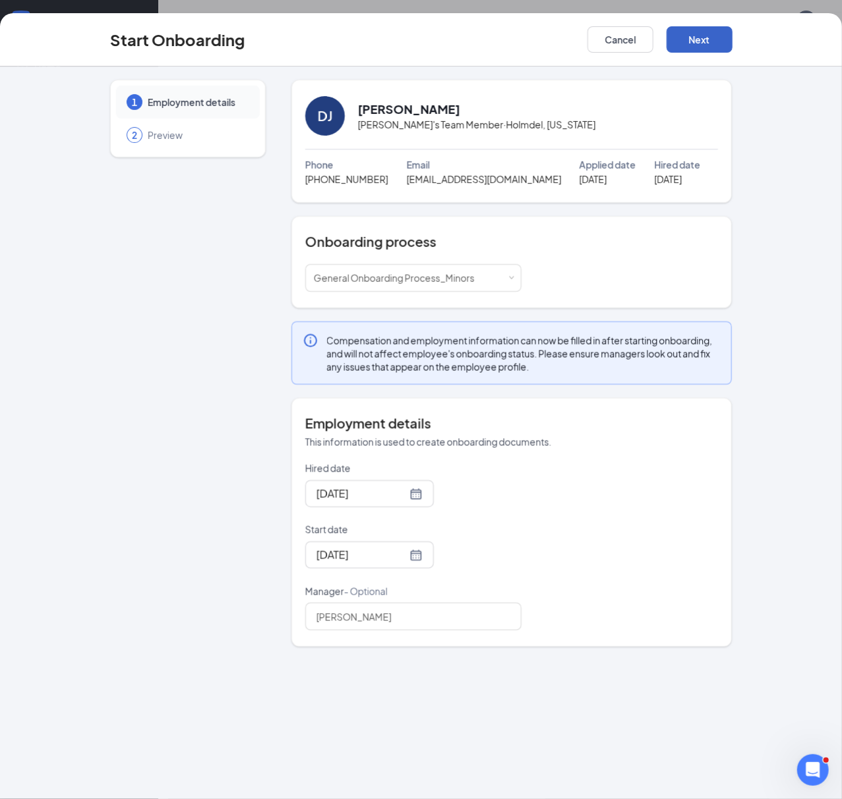
click at [706, 46] on button "Next" at bounding box center [699, 39] width 66 height 26
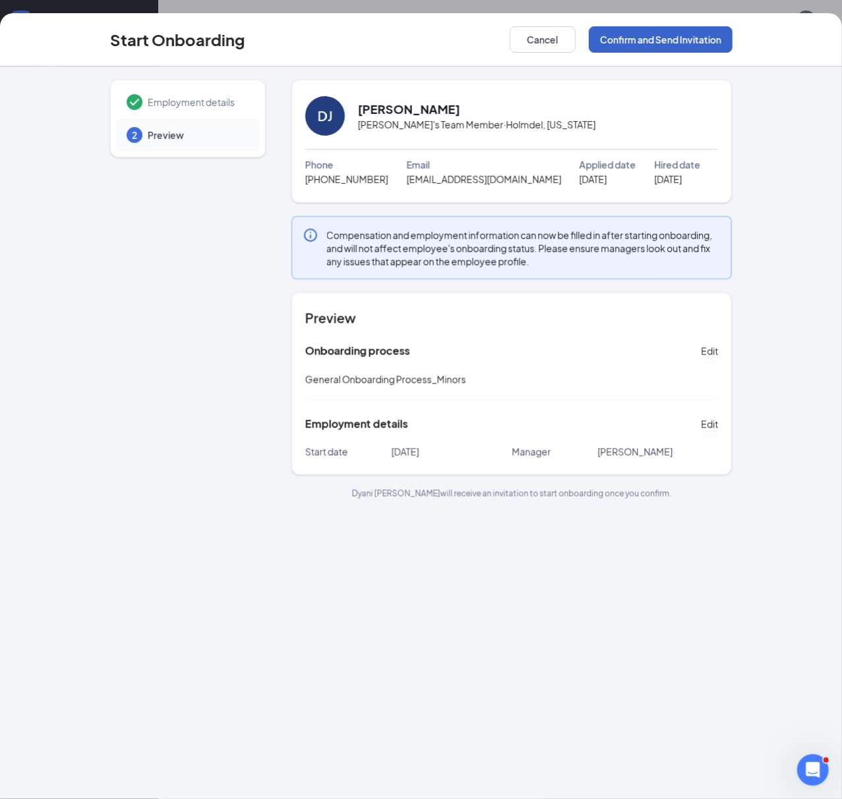
click at [641, 45] on button "Confirm and Send Invitation" at bounding box center [661, 39] width 144 height 26
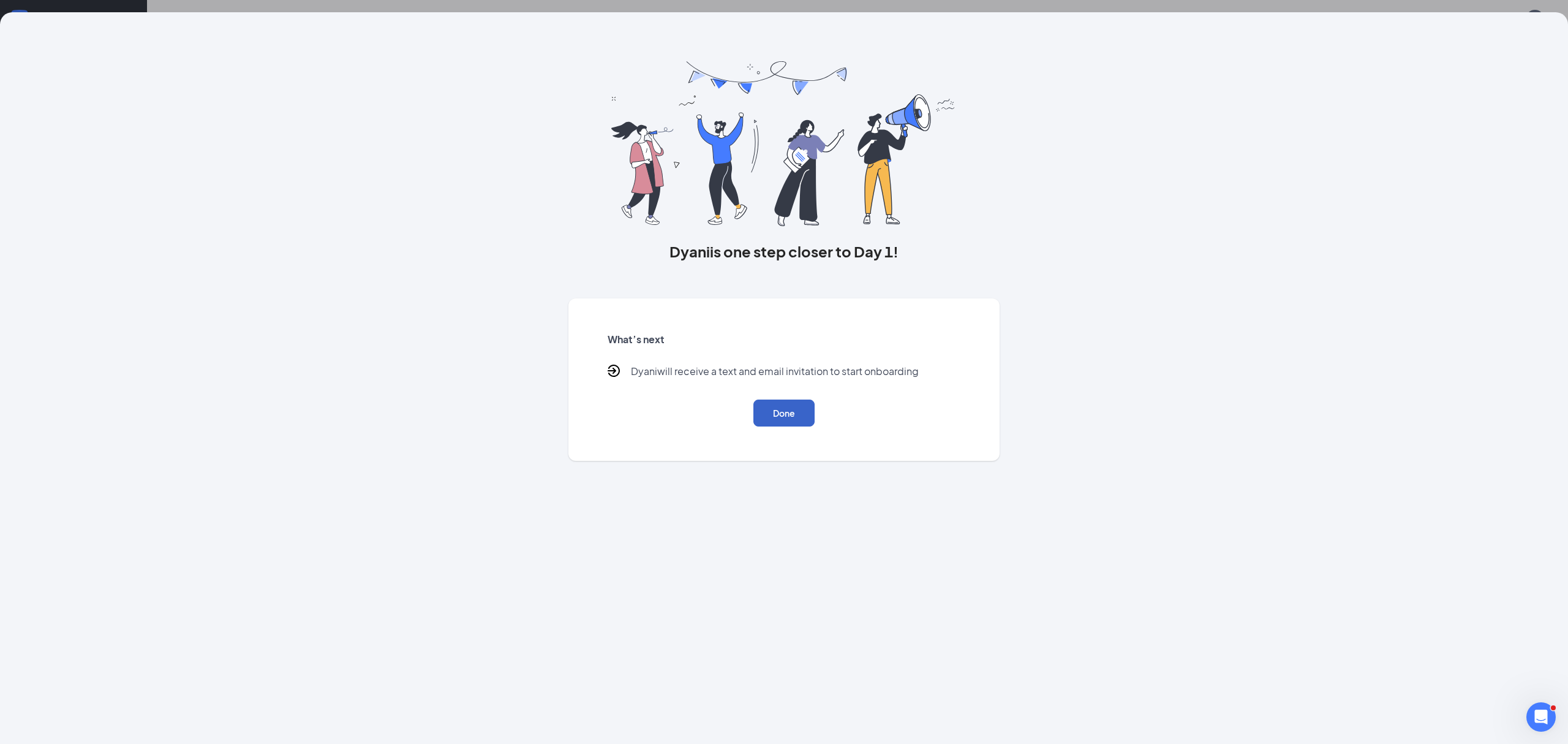
click at [762, 417] on button "Done" at bounding box center [784, 413] width 61 height 27
